Goal: Information Seeking & Learning: Check status

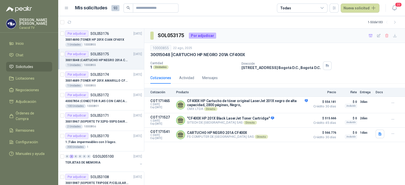
click at [107, 40] on p "30014690 | TONER HP 201X CIAN CF401X" at bounding box center [94, 39] width 59 height 5
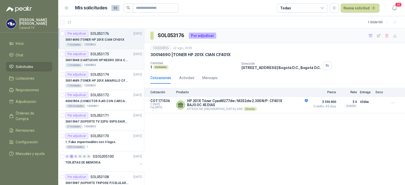
click at [111, 60] on p "30015048 | CARTUCHO HP NEGRO 201A CF400X" at bounding box center [96, 60] width 63 height 5
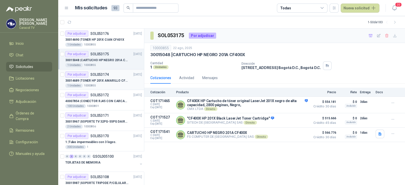
click at [109, 79] on p "30014689 | TONER HP 201X AMARILLO CF402X" at bounding box center [96, 81] width 63 height 5
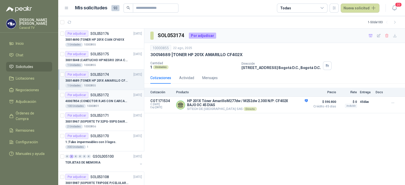
click at [109, 102] on p "40007854 | CONECTOR RJ45 CON CARCASA CAT 5E" at bounding box center [96, 101] width 63 height 5
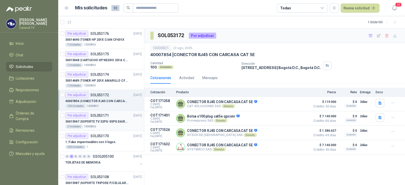
click at [107, 121] on p "30015967 | SOPORTE TV 32PG-55PG DAIRU LPA52-446KIT2" at bounding box center [96, 122] width 63 height 5
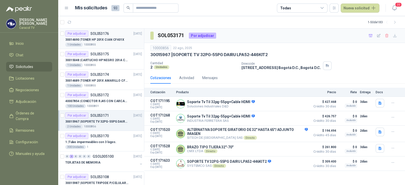
click at [104, 45] on div "1 Unidades 10000855" at bounding box center [103, 45] width 77 height 4
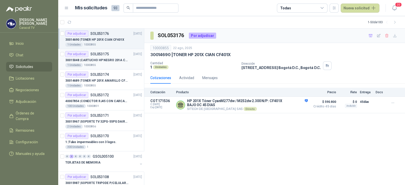
click at [105, 60] on p "30015048 | CARTUCHO HP NEGRO 201A CF400X" at bounding box center [96, 60] width 63 height 5
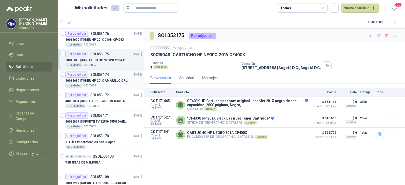
click at [110, 81] on p "30014689 | TONER HP 201X AMARILLO CF402X" at bounding box center [96, 81] width 63 height 5
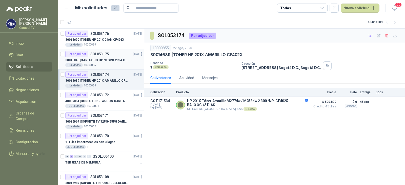
click at [100, 60] on p "30015048 | CARTUCHO HP NEGRO 201A CF400X" at bounding box center [96, 60] width 63 height 5
